Goal: Task Accomplishment & Management: Manage account settings

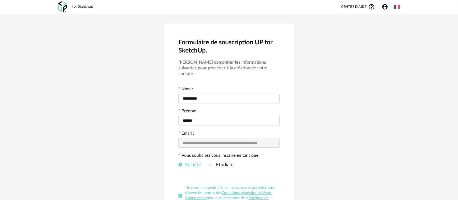
scroll to position [57, 0]
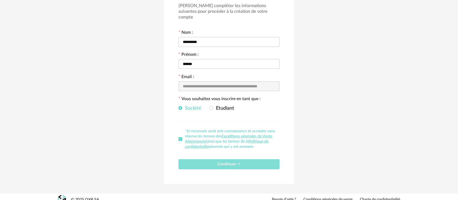
click at [234, 162] on span "Continuer" at bounding box center [228, 164] width 23 height 4
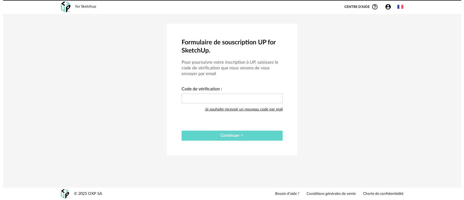
scroll to position [0, 0]
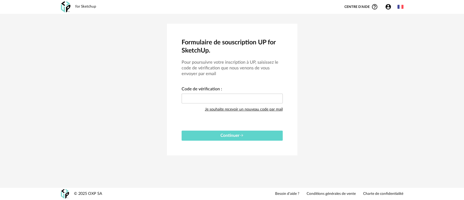
click at [388, 8] on icon "Account Circle icon" at bounding box center [388, 7] width 7 height 7
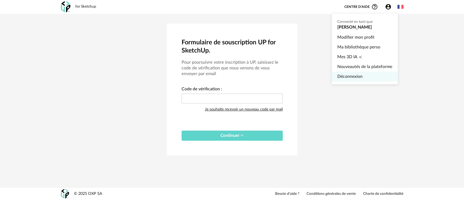
click at [344, 76] on link "Déconnexion" at bounding box center [364, 76] width 55 height 10
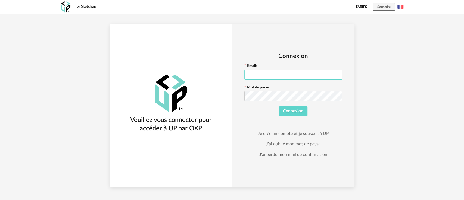
type input "**********"
click at [282, 107] on button "Connexion" at bounding box center [293, 111] width 29 height 10
